Goal: Communication & Community: Answer question/provide support

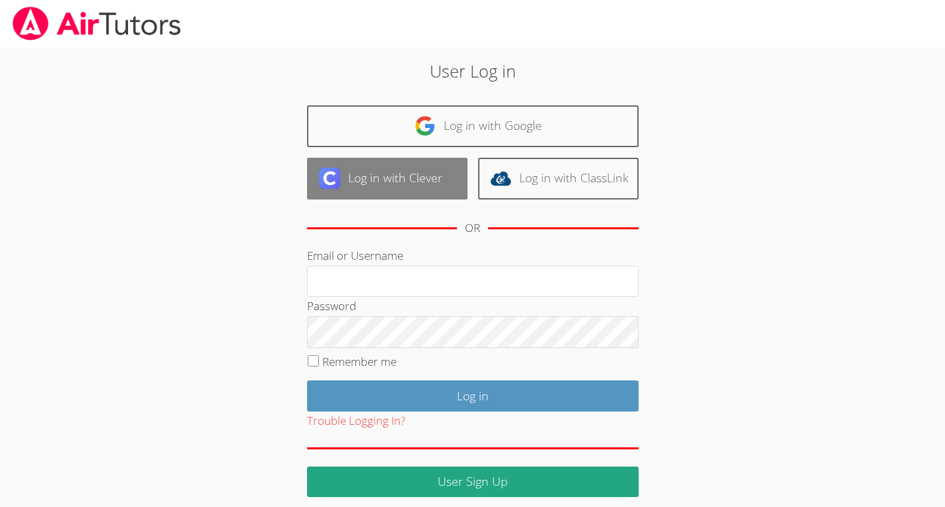
click at [386, 184] on link "Log in with Clever" at bounding box center [387, 179] width 160 height 42
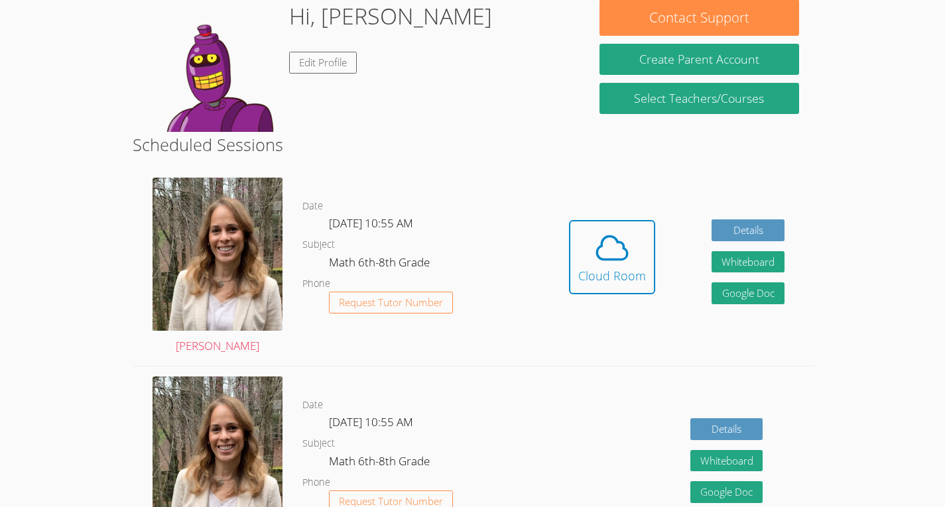
scroll to position [211, 0]
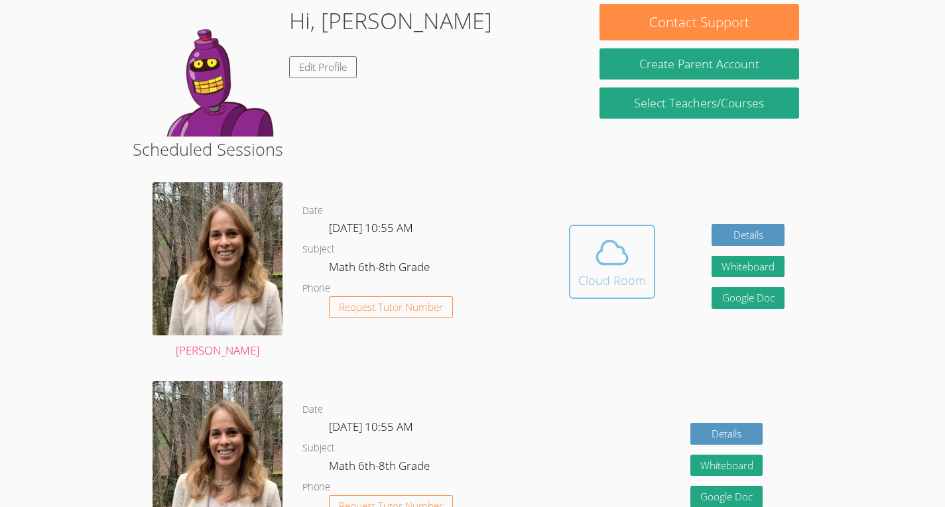
click at [616, 261] on icon at bounding box center [612, 252] width 37 height 37
click at [594, 278] on div "Cloud Room" at bounding box center [612, 280] width 68 height 19
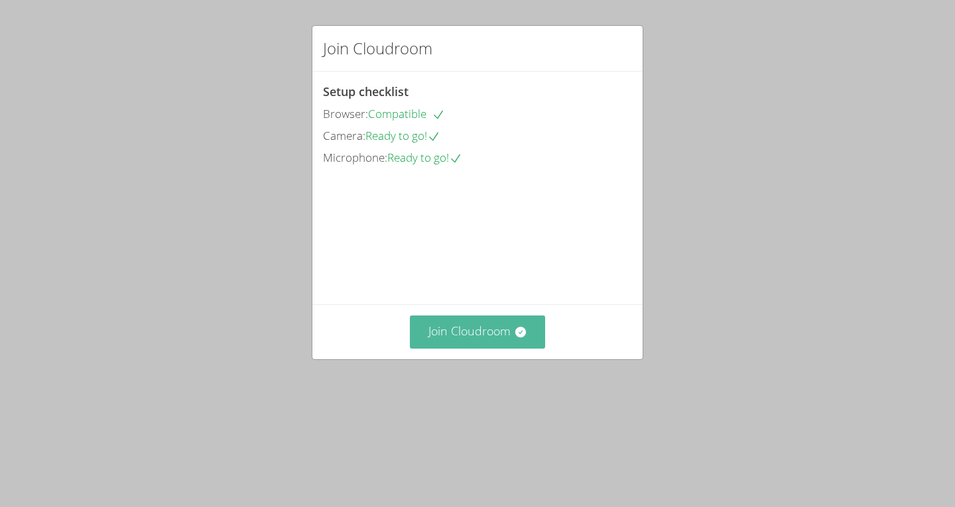
click at [527, 348] on button "Join Cloudroom" at bounding box center [478, 332] width 136 height 32
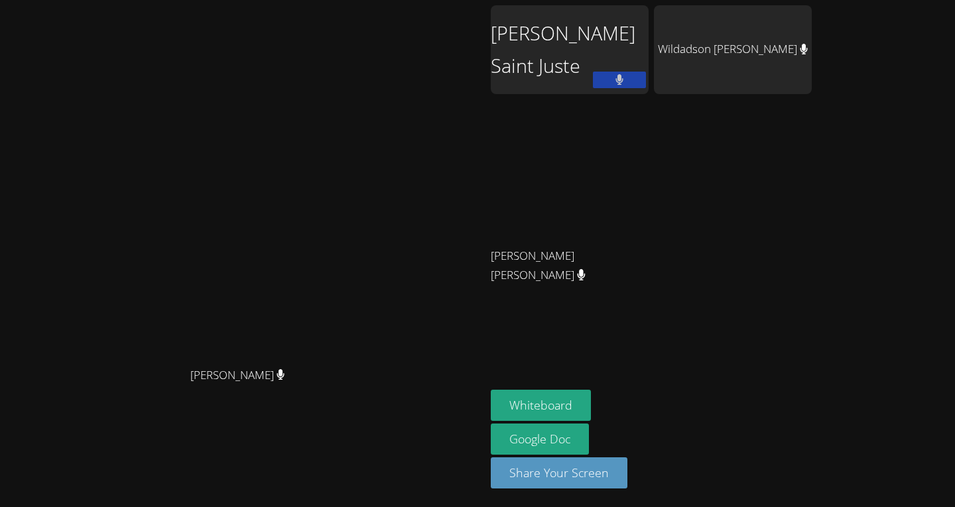
click at [649, 33] on div "[PERSON_NAME] Saint Juste" at bounding box center [570, 49] width 158 height 89
click at [649, 51] on div "[PERSON_NAME] Saint Juste" at bounding box center [570, 49] width 158 height 89
click at [649, 62] on div "[PERSON_NAME] Saint Juste" at bounding box center [570, 49] width 158 height 89
click at [649, 55] on div "[PERSON_NAME] Saint Juste" at bounding box center [570, 49] width 158 height 89
click at [649, 51] on div "[PERSON_NAME] Saint Juste" at bounding box center [570, 49] width 158 height 89
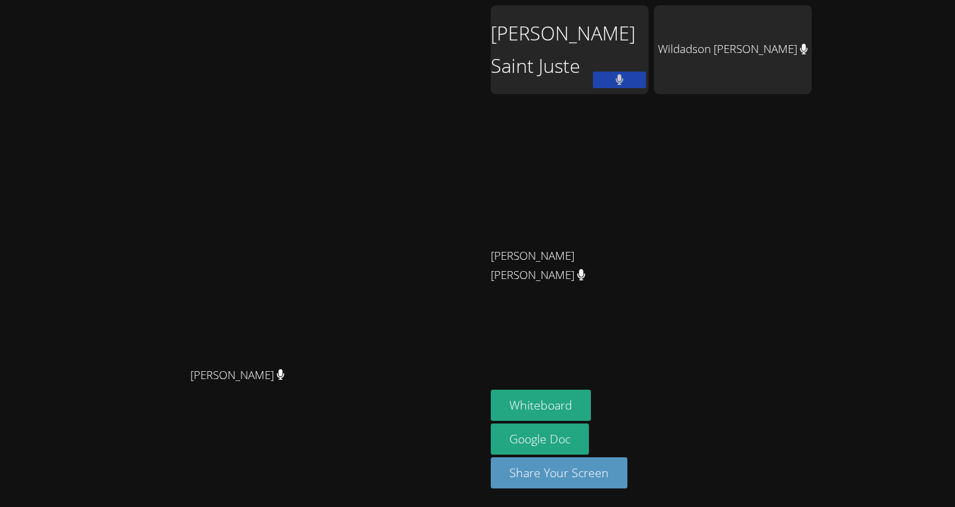
click at [649, 65] on div "[PERSON_NAME] Saint Juste" at bounding box center [570, 49] width 158 height 89
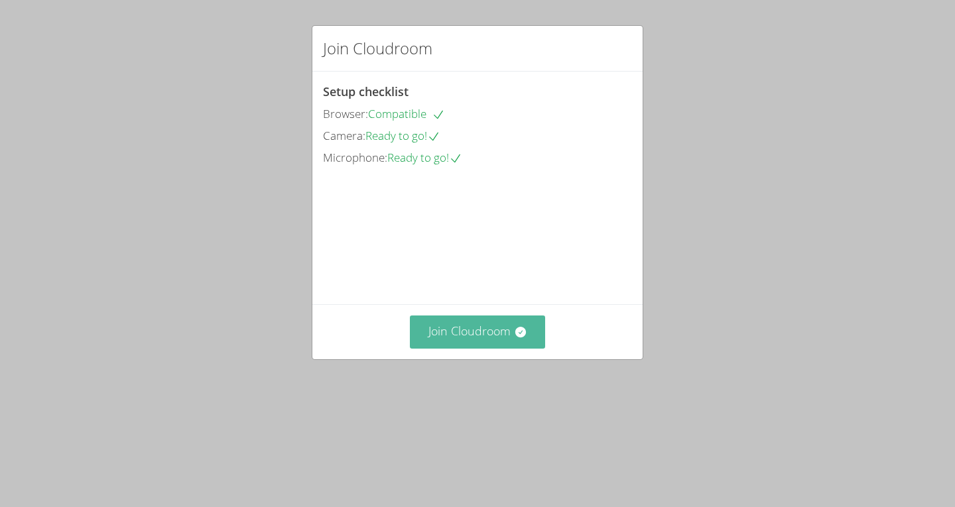
click at [441, 348] on button "Join Cloudroom" at bounding box center [478, 332] width 136 height 32
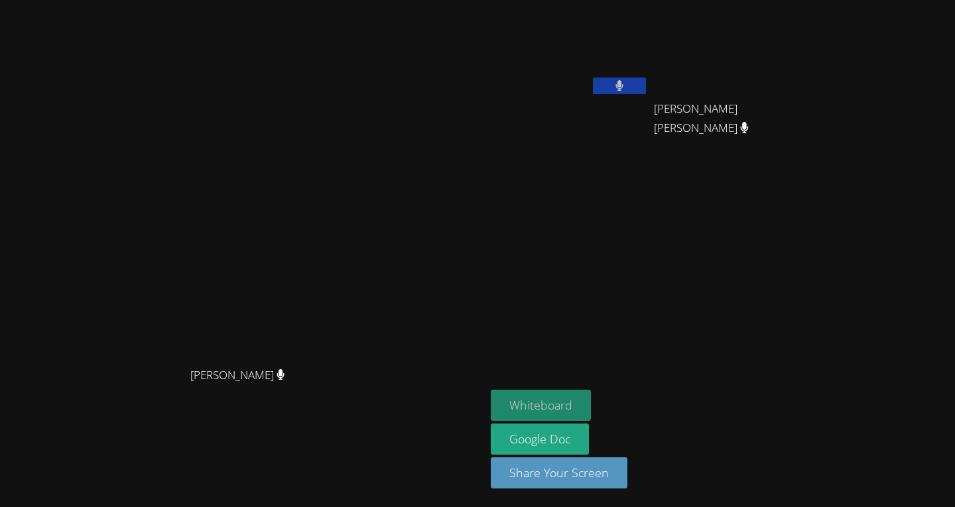
click at [591, 395] on button "Whiteboard" at bounding box center [541, 405] width 100 height 31
click at [591, 399] on button "Whiteboard" at bounding box center [541, 405] width 100 height 31
click at [649, 60] on video at bounding box center [570, 49] width 158 height 89
click at [646, 78] on button at bounding box center [619, 86] width 53 height 17
click at [646, 83] on button at bounding box center [619, 86] width 53 height 17
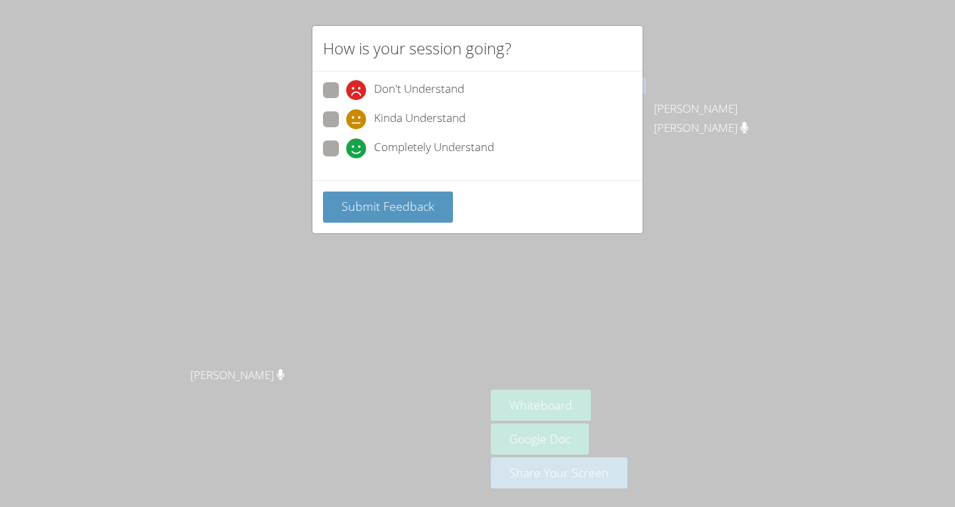
click at [354, 151] on icon at bounding box center [356, 149] width 20 height 20
click at [354, 151] on input "Completely Understand" at bounding box center [351, 146] width 11 height 11
radio input "true"
click at [355, 209] on span "Submit Feedback" at bounding box center [388, 206] width 93 height 16
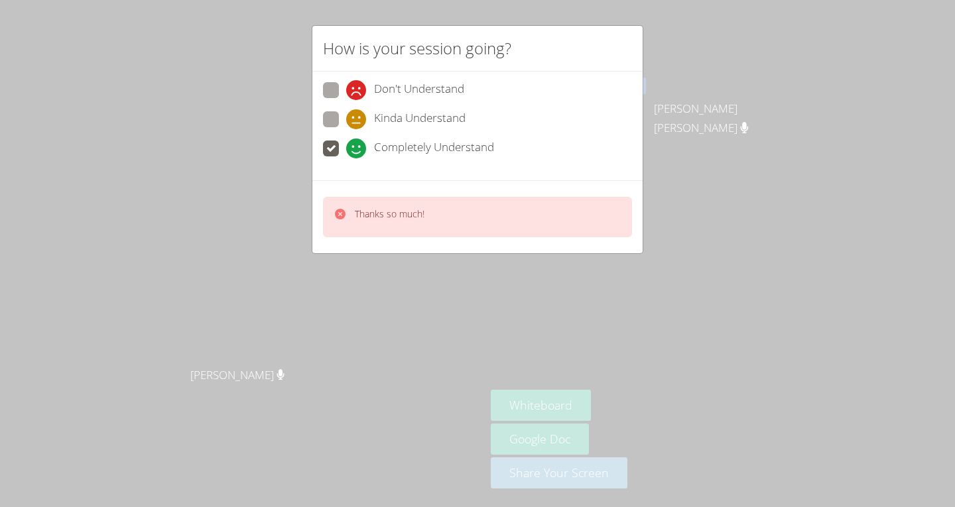
click at [368, 230] on div "Thanks so much!" at bounding box center [477, 217] width 309 height 40
click at [363, 220] on p "Thanks so much!" at bounding box center [390, 214] width 70 height 13
click at [373, 202] on div "Thanks so much!" at bounding box center [477, 217] width 309 height 40
